Goal: Task Accomplishment & Management: Use online tool/utility

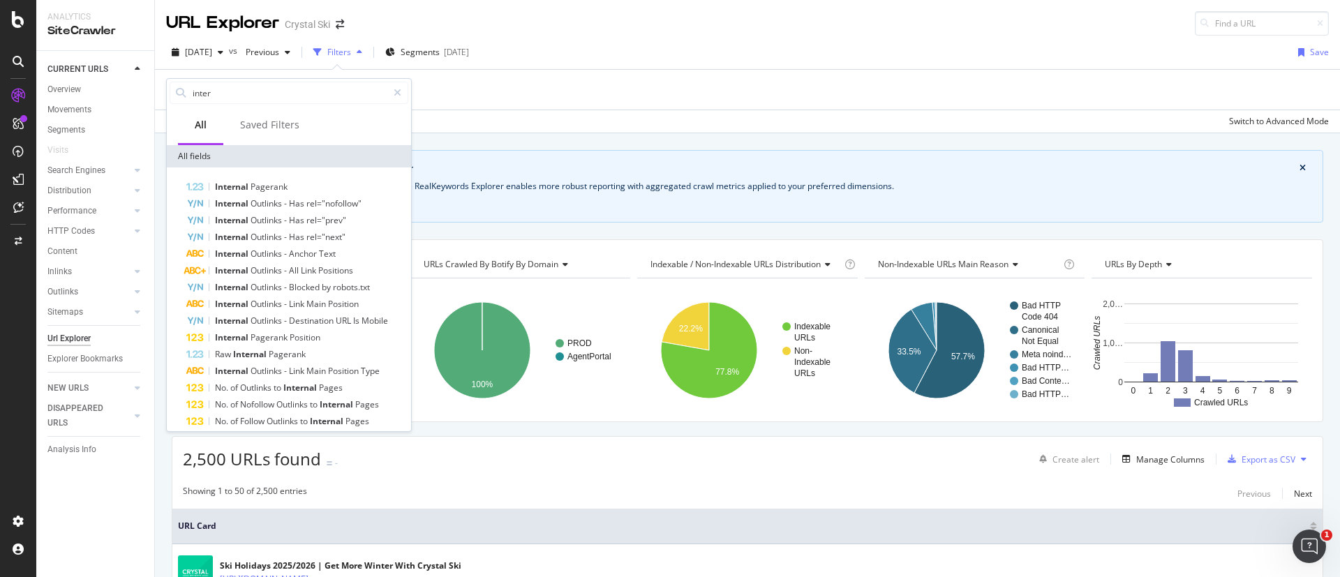
click at [592, 75] on div "Add Filter" at bounding box center [747, 90] width 1163 height 40
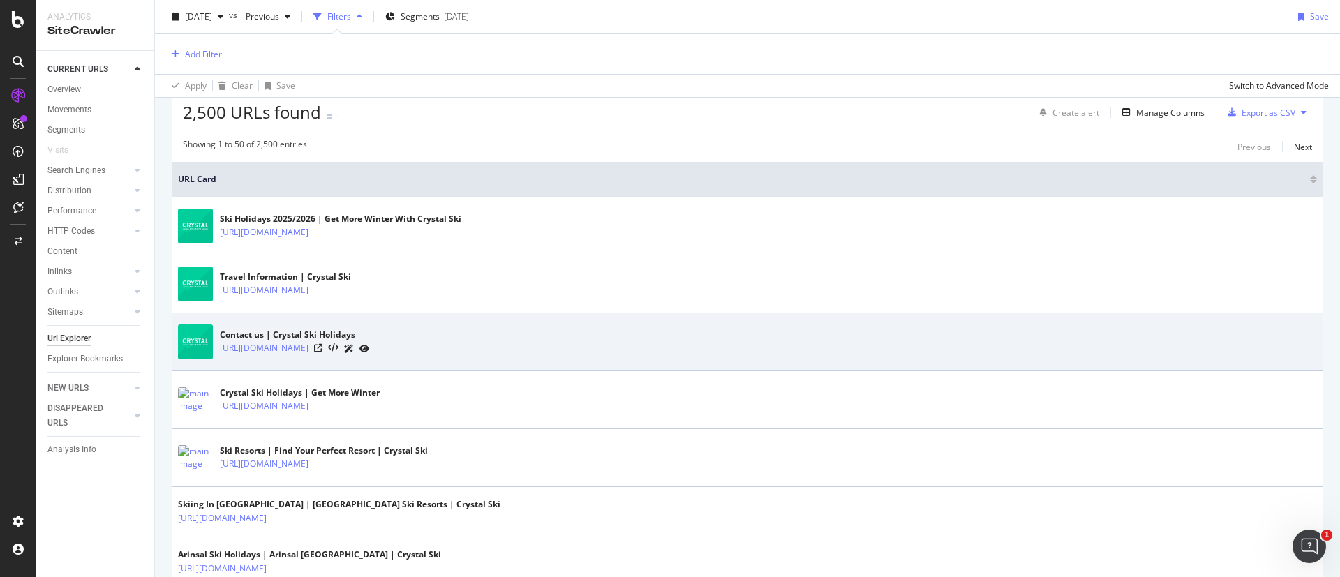
scroll to position [314, 0]
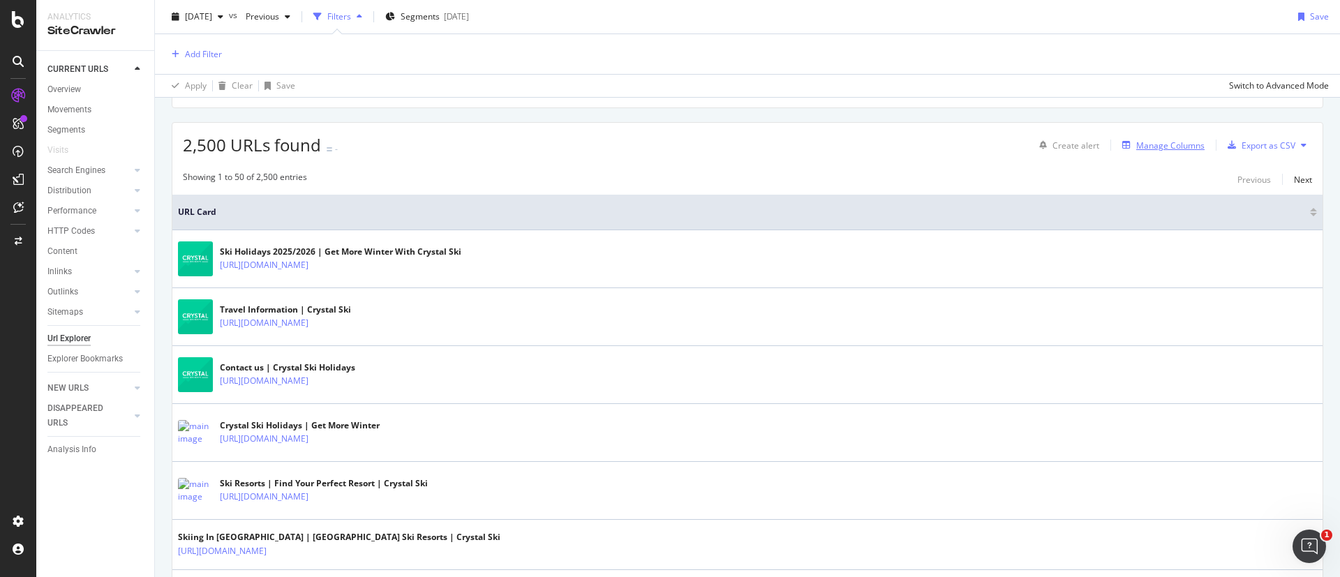
click at [1164, 151] on div "Manage Columns" at bounding box center [1170, 146] width 68 height 12
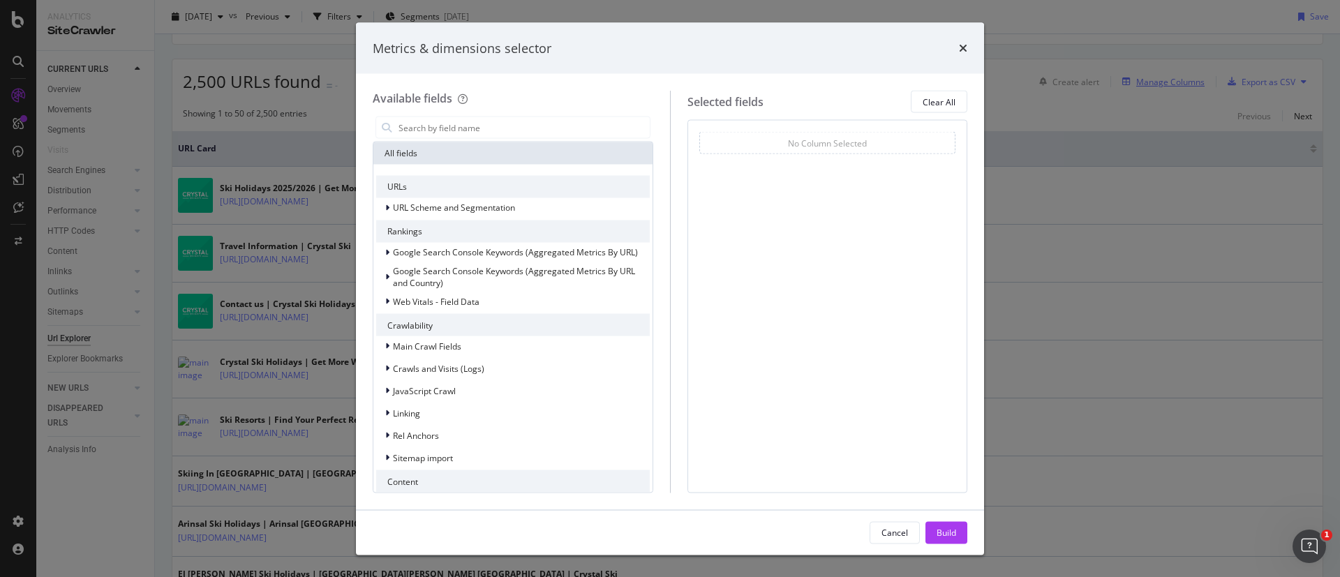
scroll to position [251, 0]
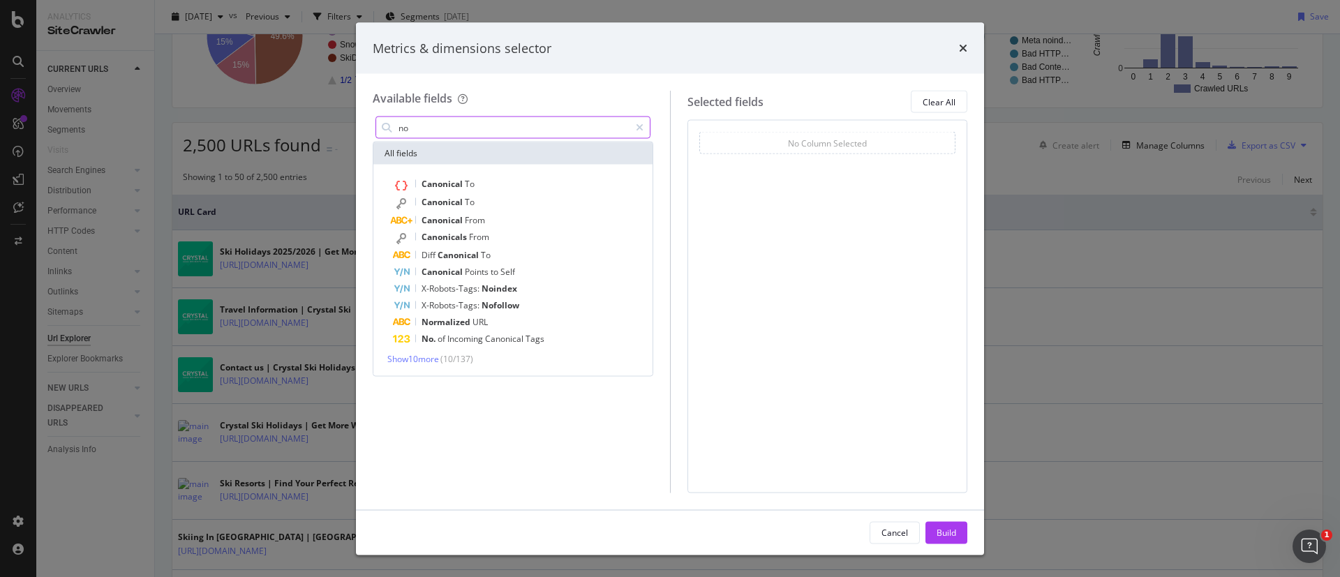
type input "n"
type input "inlin"
click at [427, 359] on span "Show 10 more" at bounding box center [413, 358] width 52 height 12
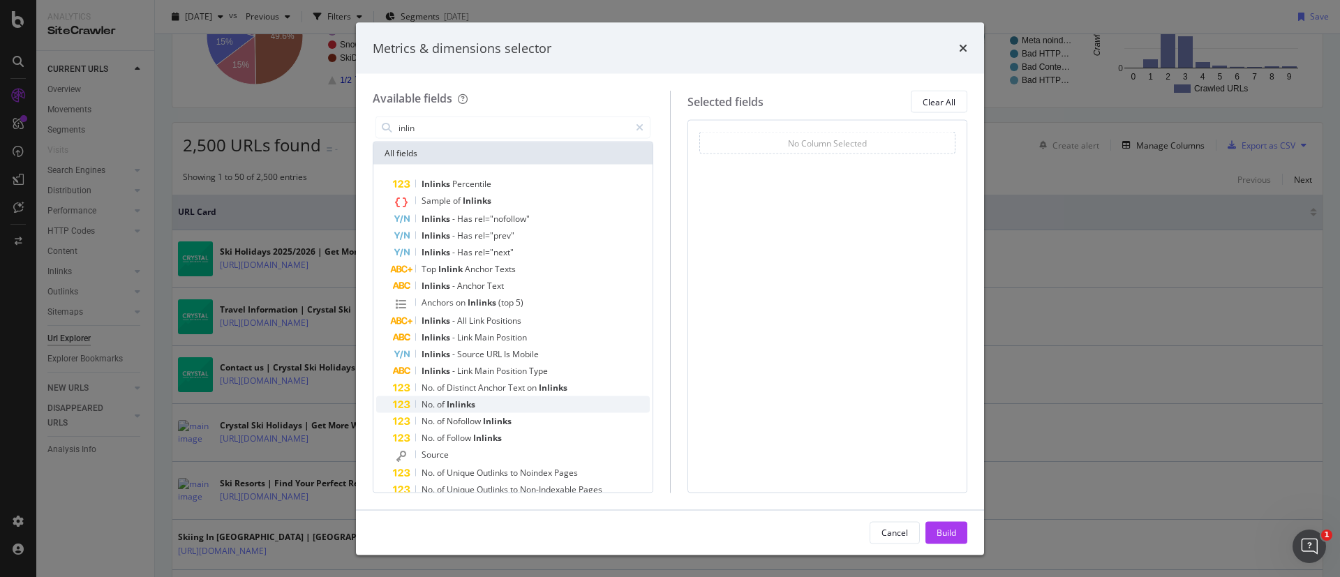
click at [542, 405] on div "No. of Inlinks" at bounding box center [521, 404] width 257 height 17
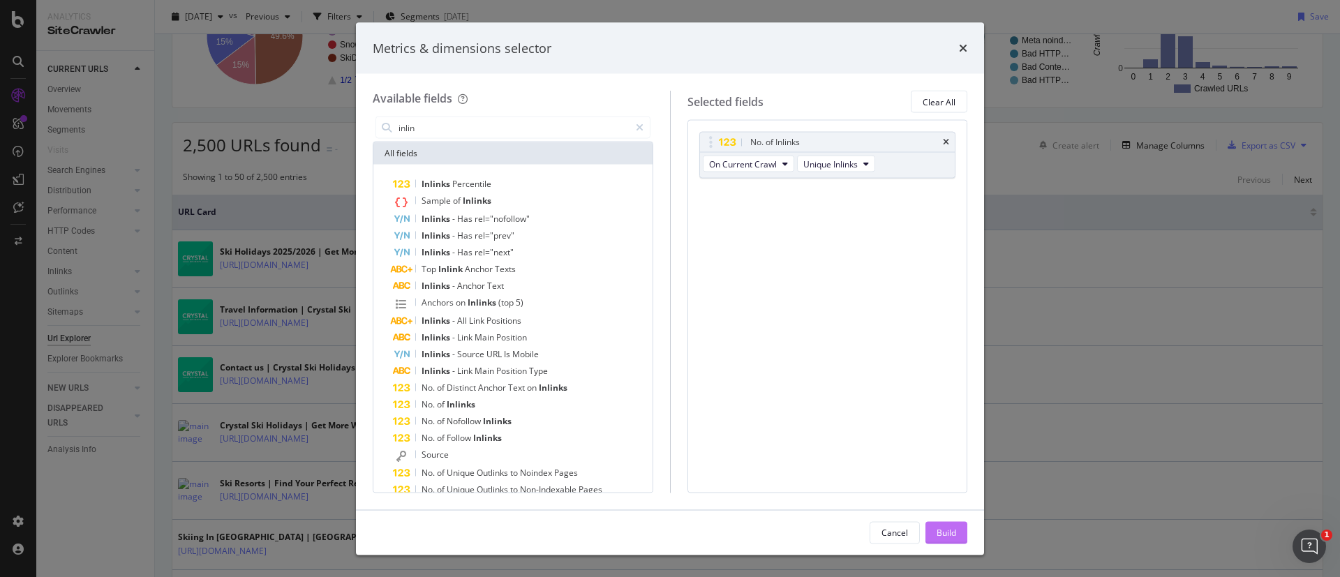
click at [939, 537] on div "Build" at bounding box center [947, 532] width 20 height 12
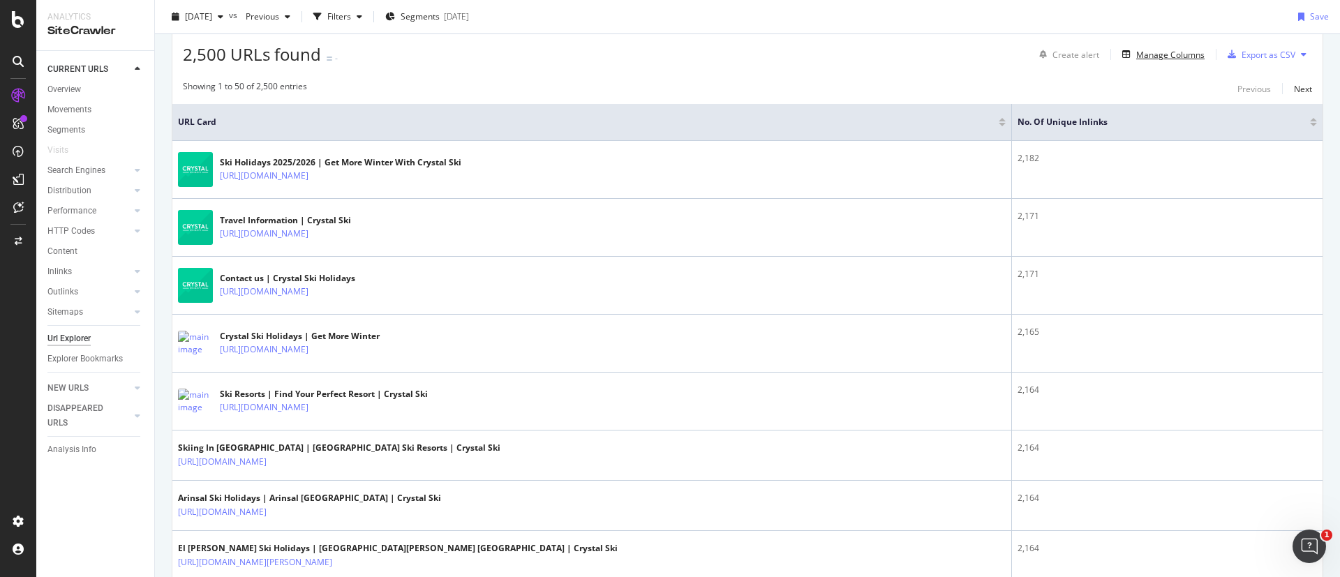
scroll to position [322, 0]
